Goal: Entertainment & Leisure: Consume media (video, audio)

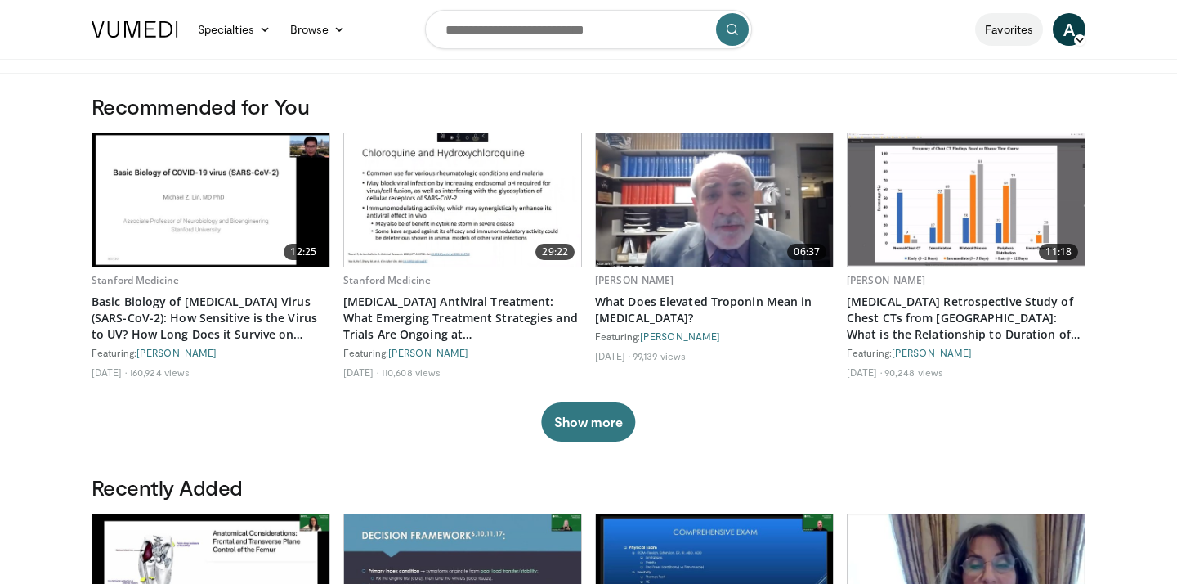
click at [1023, 31] on link "Favorites" at bounding box center [1009, 29] width 68 height 33
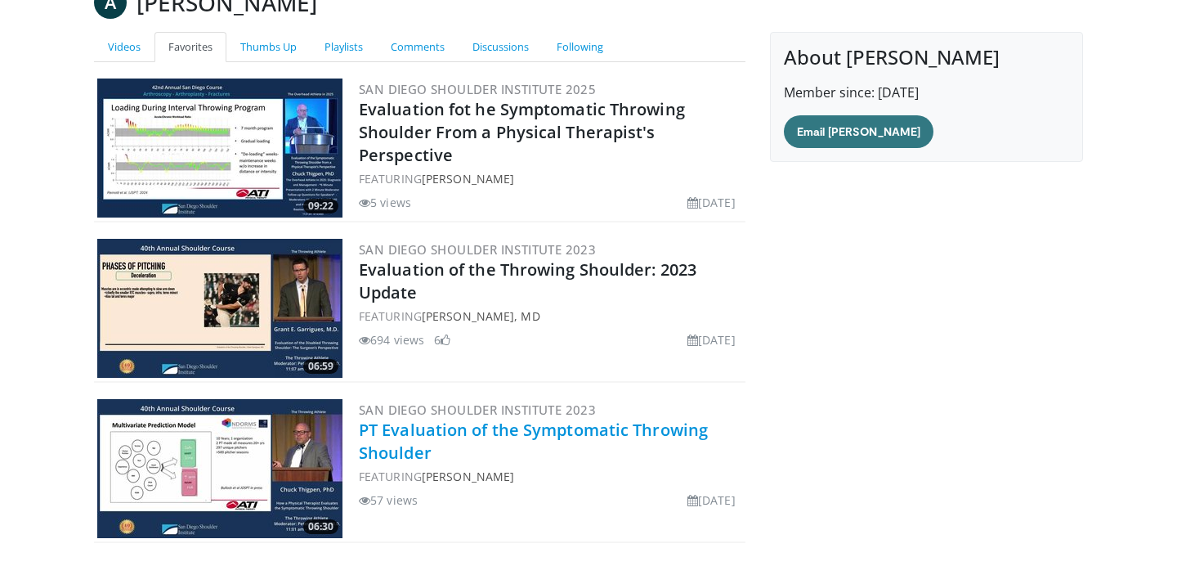
scroll to position [105, 0]
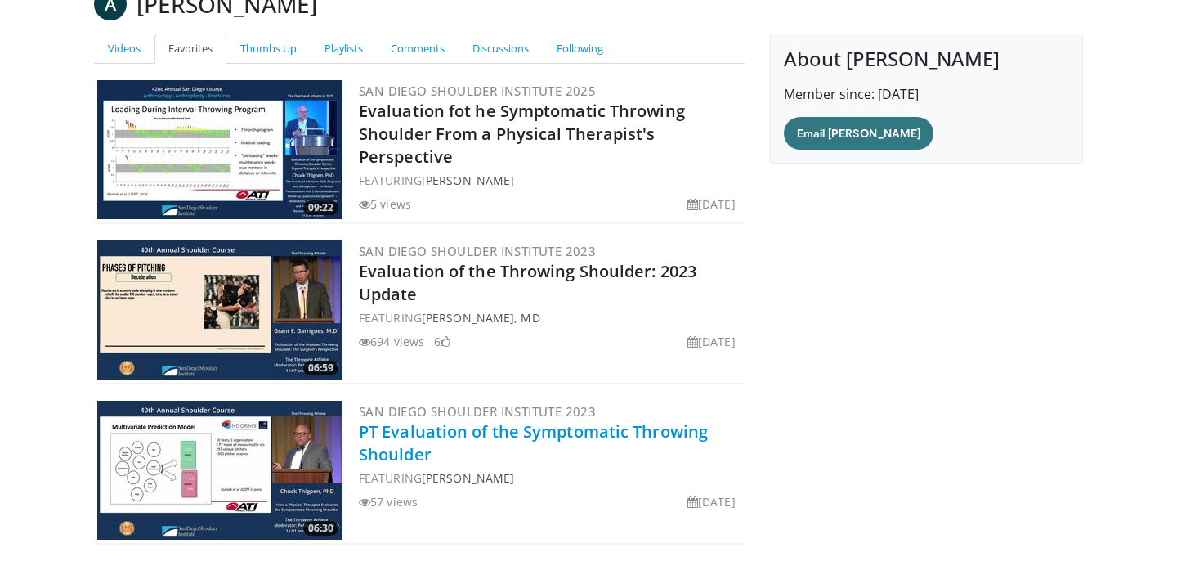
click at [395, 445] on link "PT Evaluation of the Symptomatic Throwing Shoulder" at bounding box center [533, 442] width 349 height 45
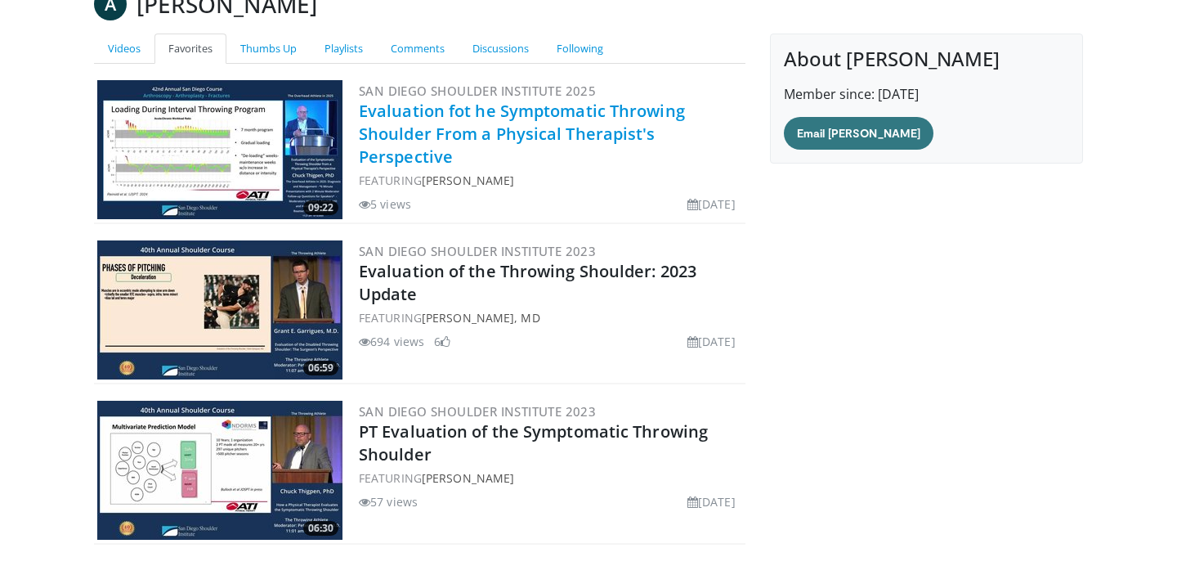
click at [406, 124] on link "Evaluation fot he Symptomatic Throwing Shoulder From a Physical Therapist's Per…" at bounding box center [522, 134] width 326 height 68
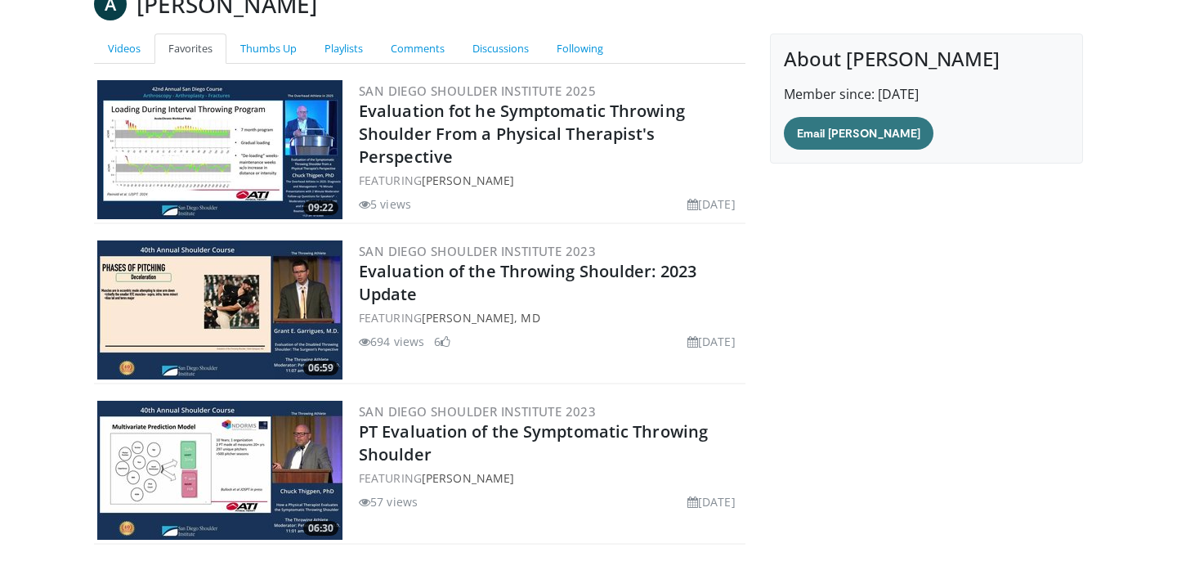
click at [253, 301] on img at bounding box center [219, 309] width 245 height 139
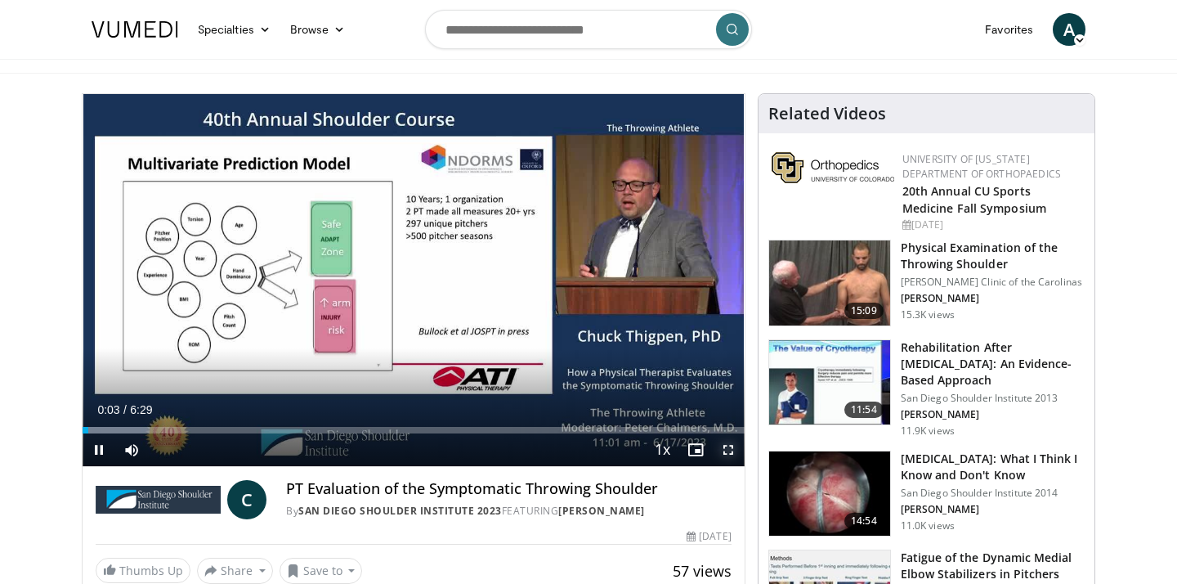
click at [728, 448] on span "Video Player" at bounding box center [728, 449] width 33 height 33
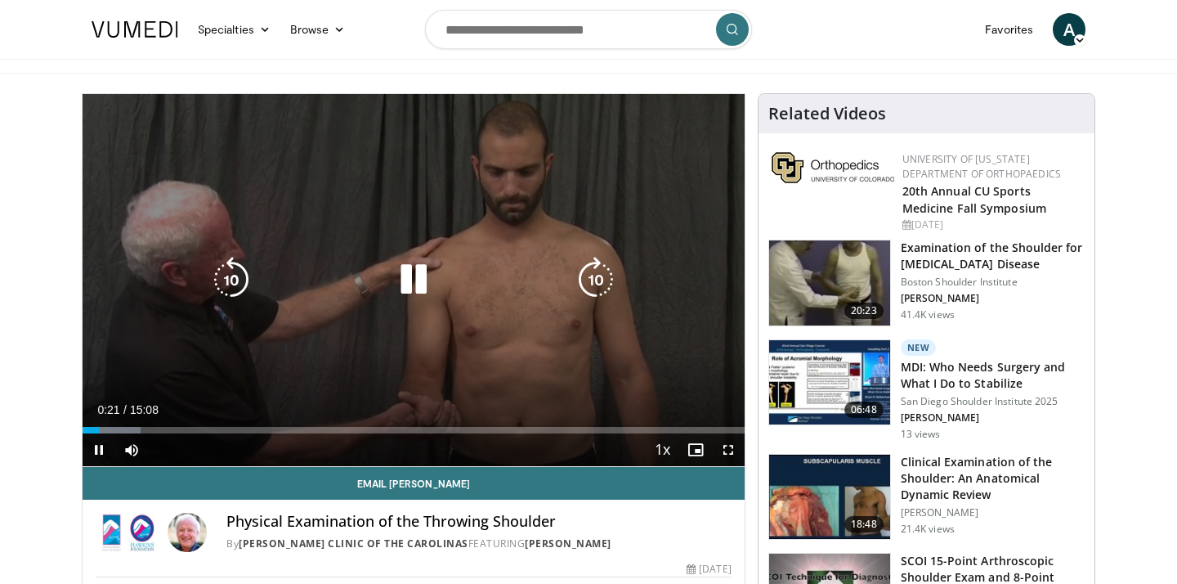
click at [399, 288] on icon "Video Player" at bounding box center [414, 280] width 46 height 46
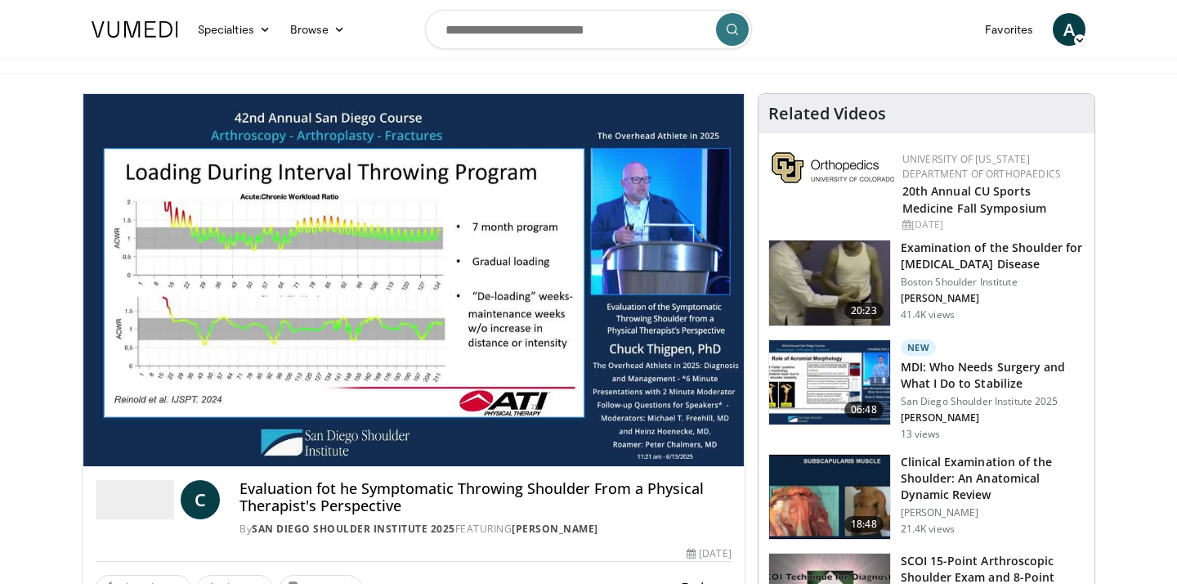
click at [262, 430] on div "10 seconds Tap to unmute" at bounding box center [414, 280] width 662 height 372
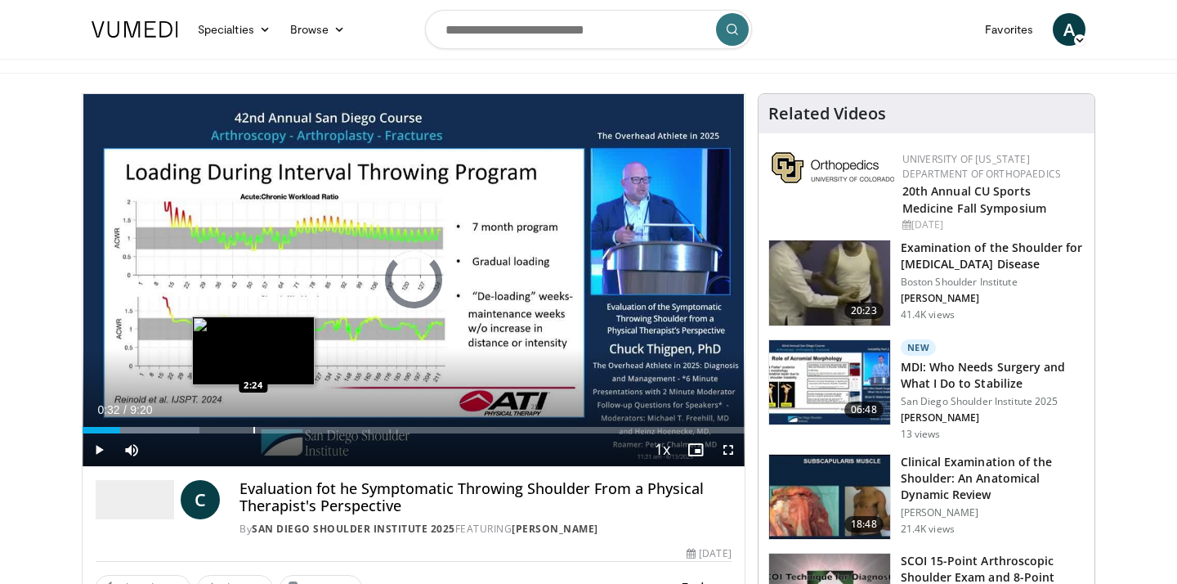
click at [253, 429] on div "Progress Bar" at bounding box center [254, 430] width 2 height 7
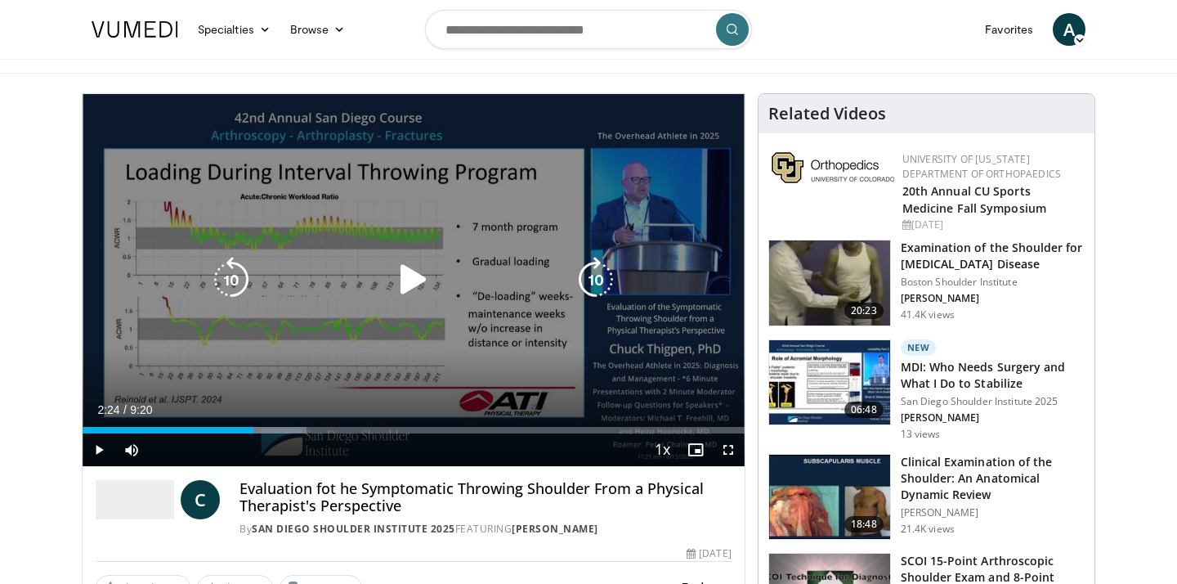
click at [228, 288] on icon "Video Player" at bounding box center [231, 280] width 46 height 46
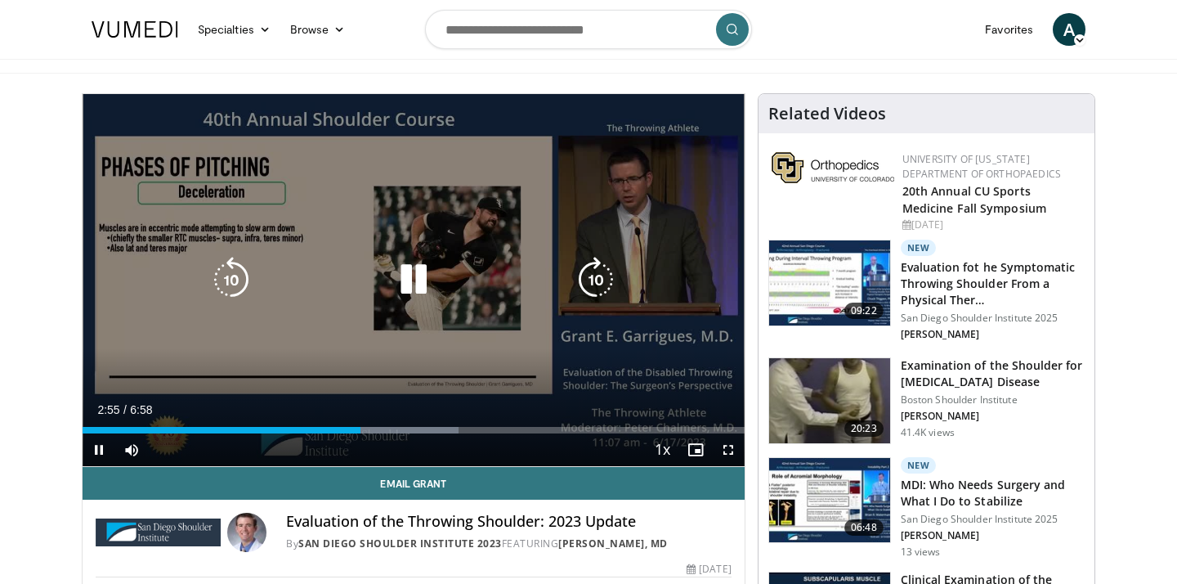
click at [462, 208] on div "10 seconds Tap to unmute" at bounding box center [414, 280] width 662 height 372
